Goal: Navigation & Orientation: Find specific page/section

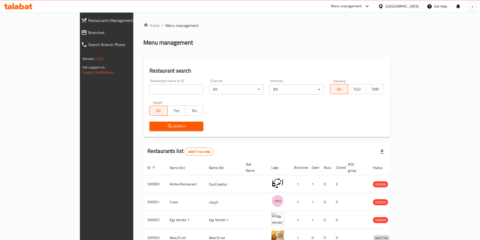
click at [370, 9] on icon at bounding box center [367, 6] width 6 height 6
click at [391, 28] on ol "Home / Menu management" at bounding box center [266, 25] width 247 height 6
click at [370, 8] on icon at bounding box center [367, 6] width 6 height 6
click at [391, 40] on div "Menu management" at bounding box center [266, 43] width 247 height 8
click at [369, 6] on icon at bounding box center [367, 6] width 3 height 2
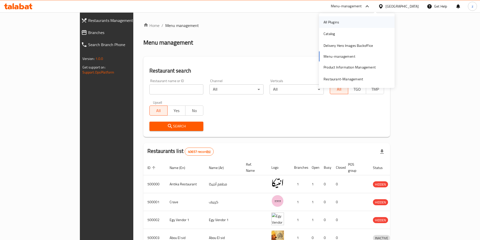
click at [349, 22] on div "All Plugins" at bounding box center [357, 22] width 76 height 12
